Goal: Transaction & Acquisition: Purchase product/service

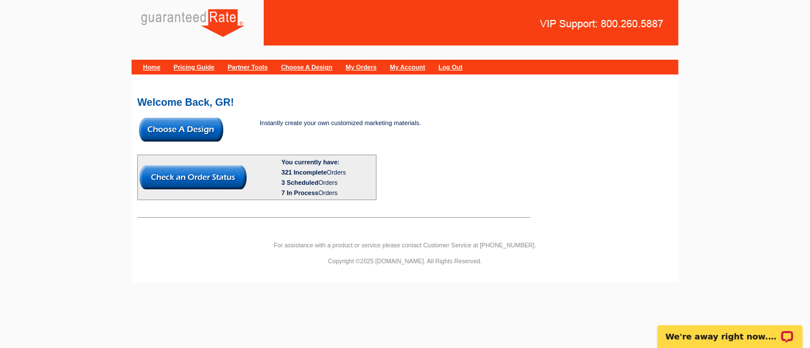
click at [196, 128] on img at bounding box center [181, 130] width 84 height 24
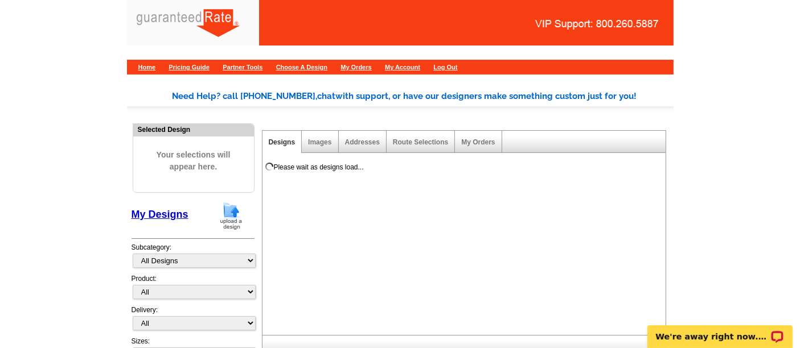
click at [225, 222] on img at bounding box center [231, 216] width 30 height 29
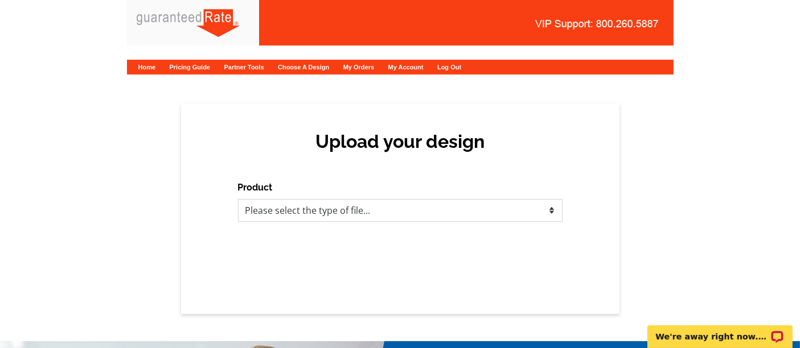
click at [327, 210] on select "Please select the type of file... Postcards Calendars Business Cards Letters an…" at bounding box center [400, 210] width 324 height 23
click at [238, 199] on select "Please select the type of file... Postcards Calendars Business Cards Letters an…" at bounding box center [400, 210] width 324 height 23
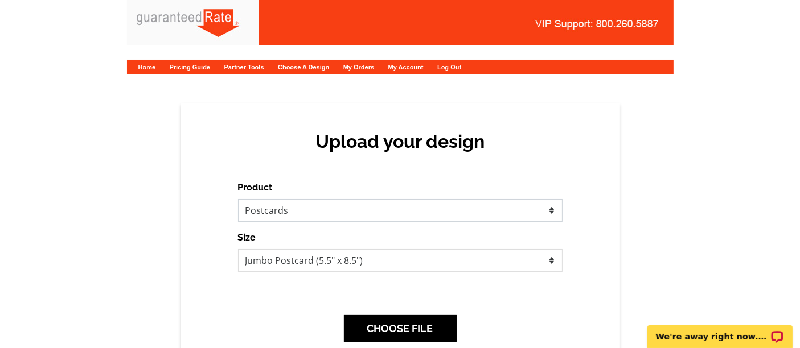
click at [325, 213] on select "Please select the type of file... Postcards Calendars Business Cards Letters an…" at bounding box center [400, 210] width 324 height 23
select select "3"
click at [238, 199] on select "Please select the type of file... Postcards Calendars Business Cards Letters an…" at bounding box center [400, 210] width 324 height 23
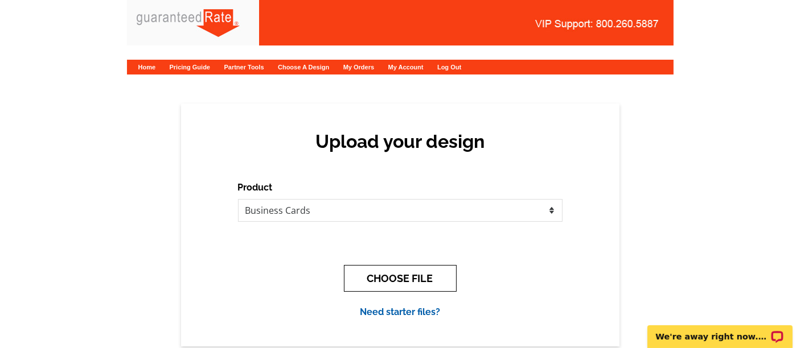
click at [365, 278] on button "CHOOSE FILE" at bounding box center [400, 278] width 113 height 27
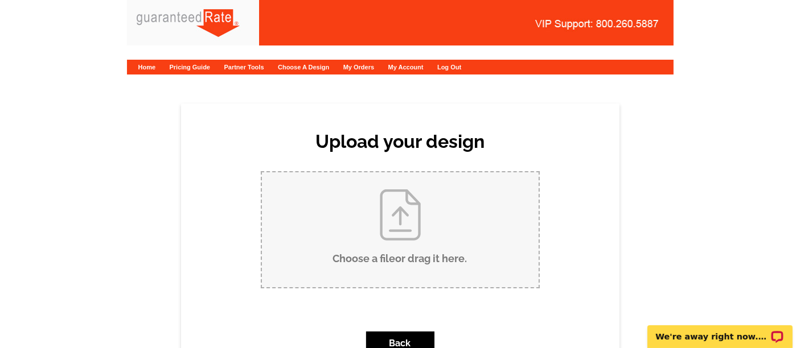
click at [367, 242] on input "Choose a file or drag it here ." at bounding box center [400, 229] width 277 height 115
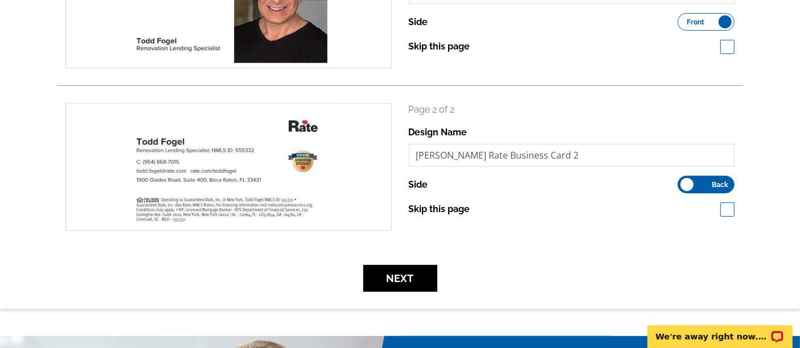
scroll to position [251, 0]
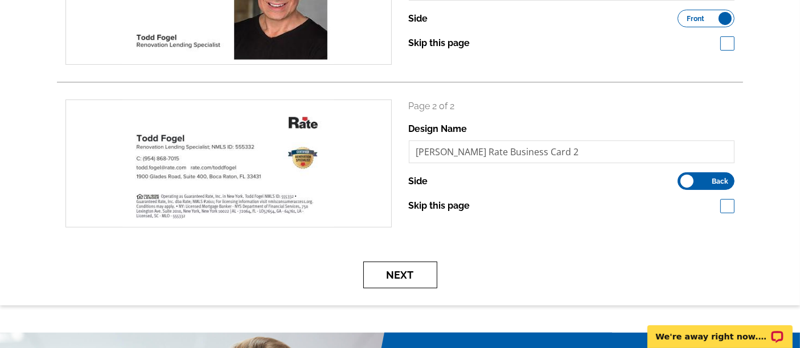
click at [408, 277] on button "Next" at bounding box center [400, 275] width 74 height 27
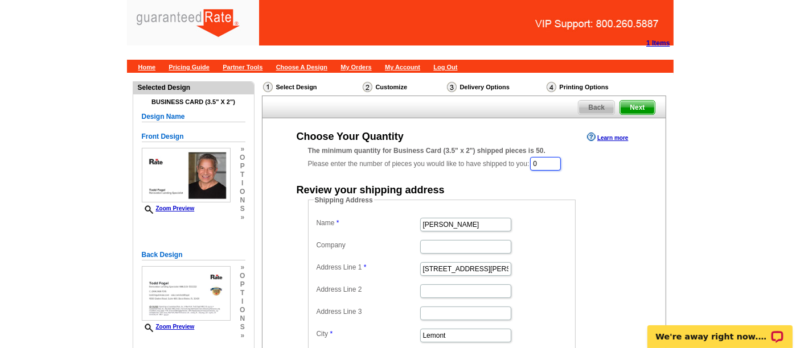
drag, startPoint x: 548, startPoint y: 160, endPoint x: 520, endPoint y: 162, distance: 27.4
click at [520, 162] on div "The minimum quantity for Business Card (3.5" x 2") shipped pieces is 50. Please…" at bounding box center [464, 159] width 312 height 26
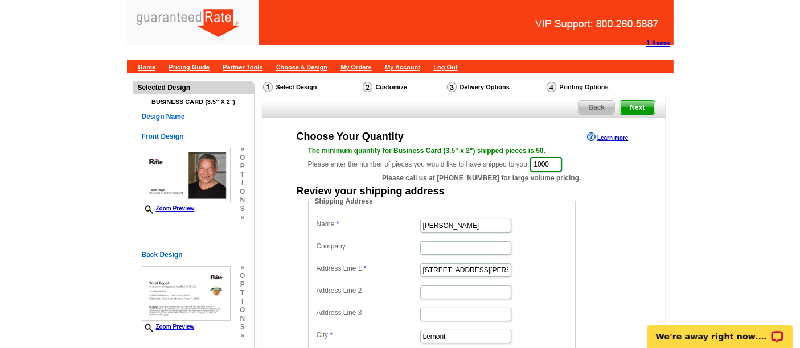
type input "1000"
click at [455, 224] on input "Erica Thompson" at bounding box center [465, 226] width 91 height 14
type input "Todd Fogel"
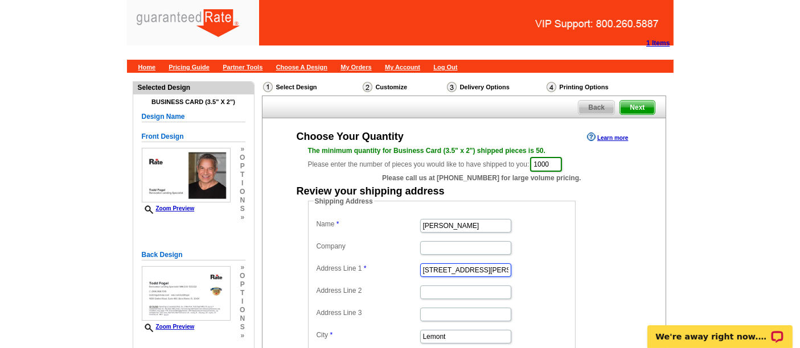
click at [454, 269] on input "201 Stephen St." at bounding box center [465, 271] width 91 height 14
paste input "1309 SW 8th Ave. Fort Lauderdale, FL 33315"
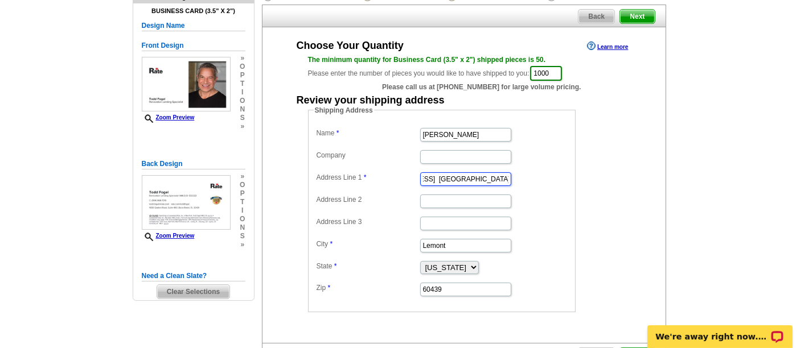
scroll to position [0, 55]
drag, startPoint x: 424, startPoint y: 181, endPoint x: 554, endPoint y: 178, distance: 131.0
click at [554, 178] on dd "1309 SW 8th Ave. Fort Lauderdale, FL 33315" at bounding box center [442, 179] width 256 height 18
type input "1309 SW 8th Ave."
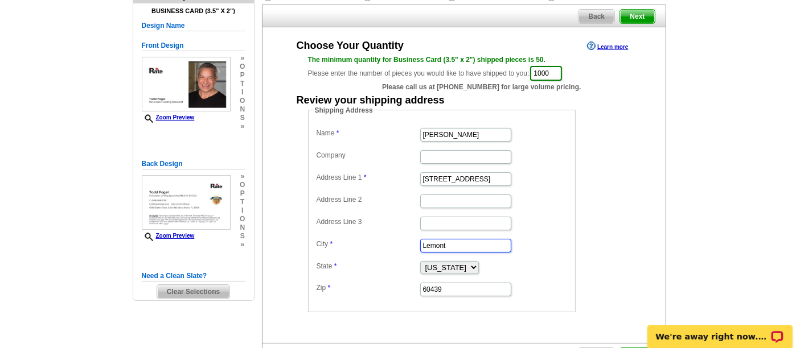
click at [467, 240] on input "Lemont" at bounding box center [465, 246] width 91 height 14
paste input "Fort Lauderdale, FL 33315"
click at [498, 245] on input "Fort Lauderdale, FL 33315" at bounding box center [465, 246] width 91 height 14
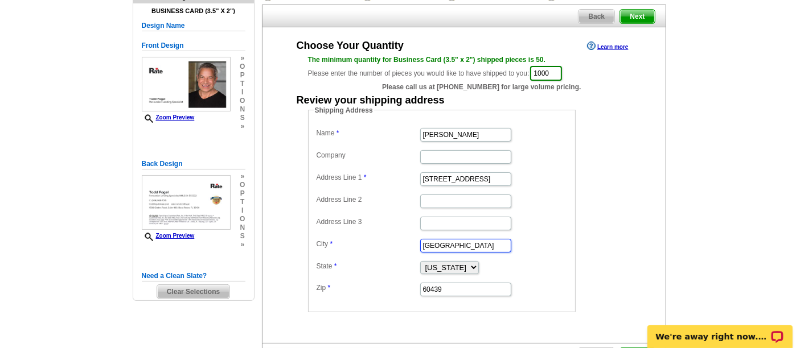
click at [498, 245] on input "Fort Lauderdale, FL 33315" at bounding box center [465, 246] width 91 height 14
type input "Fort Lauderdale, FL"
click at [441, 285] on input "60439" at bounding box center [465, 290] width 91 height 14
paste input "33315"
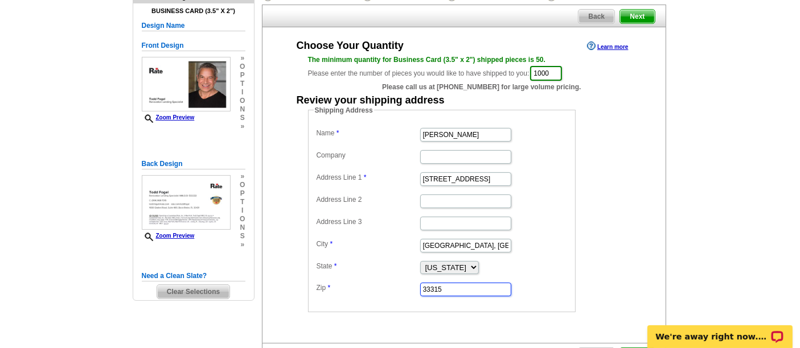
type input "33315"
click at [424, 244] on input "Fort Lauderdale, FL" at bounding box center [465, 246] width 91 height 14
drag, startPoint x: 494, startPoint y: 239, endPoint x: 470, endPoint y: 245, distance: 24.9
click at [470, 245] on input "Fort Lauderdale, FL" at bounding box center [465, 246] width 91 height 14
type input "[GEOGRAPHIC_DATA]"
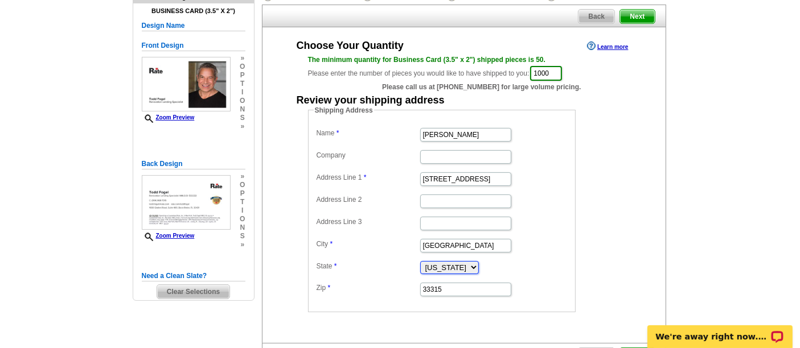
click at [450, 270] on select "Alabama Alaska Arizona Arkansas California Colorado Connecticut District of Col…" at bounding box center [449, 267] width 59 height 13
select select "FL"
click at [420, 261] on select "Alabama Alaska Arizona Arkansas California Colorado Connecticut District of Col…" at bounding box center [449, 267] width 59 height 13
click at [630, 238] on div "Shipping Address Name Todd Fogel Company Address Line 1 1309 SW 8th Ave. Addres…" at bounding box center [464, 208] width 358 height 207
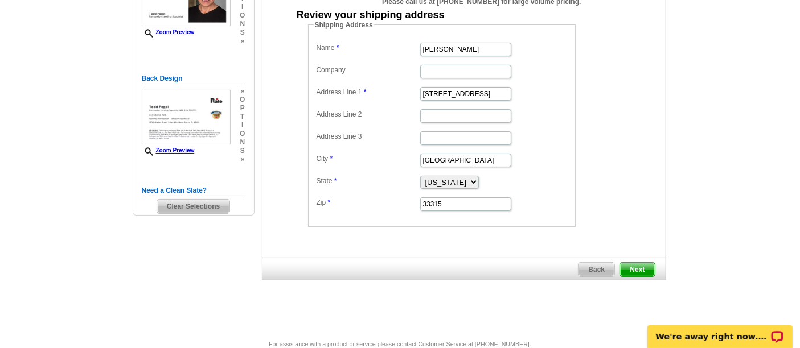
scroll to position [175, 0]
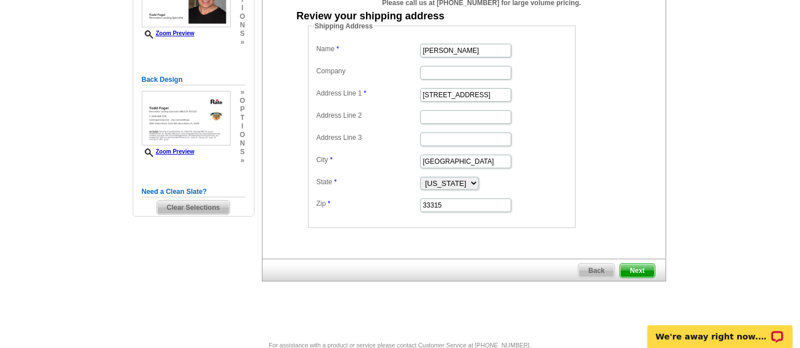
click at [639, 267] on span "Next" at bounding box center [637, 271] width 34 height 14
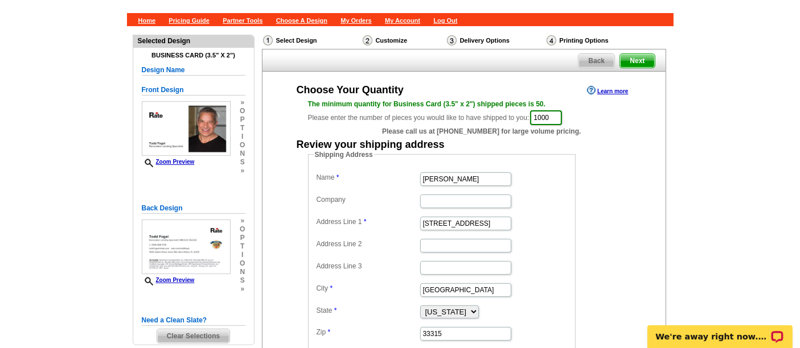
scroll to position [47, 0]
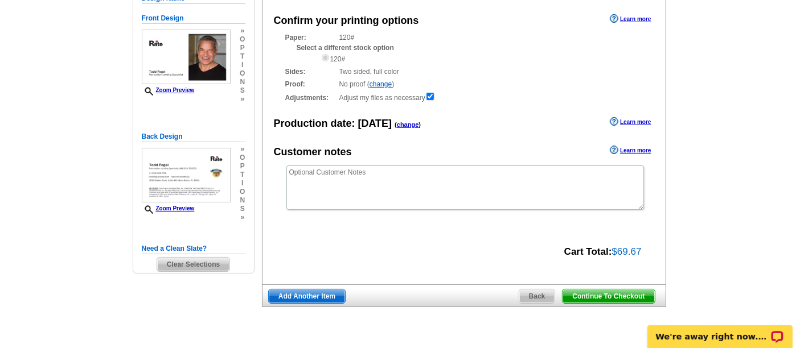
scroll to position [117, 0]
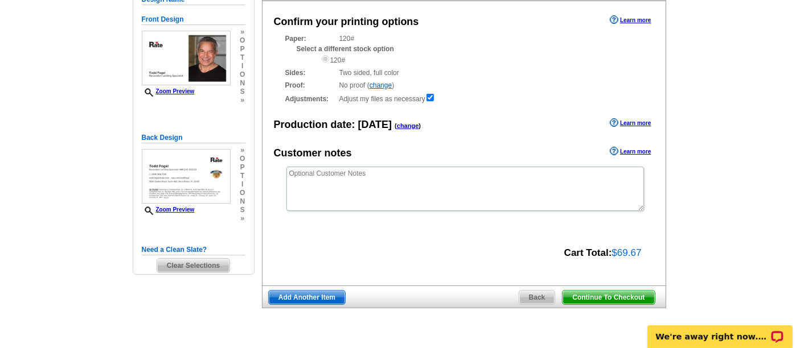
click at [594, 298] on span "Continue To Checkout" at bounding box center [608, 298] width 92 height 14
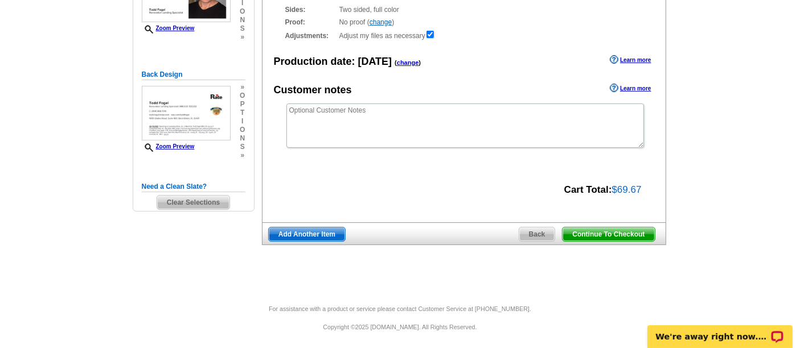
scroll to position [180, 0]
